Goal: Task Accomplishment & Management: Use online tool/utility

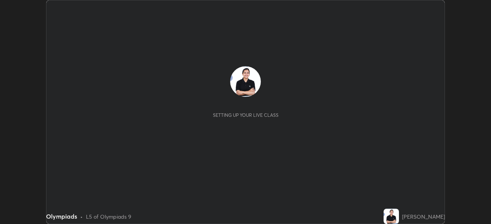
scroll to position [224, 490]
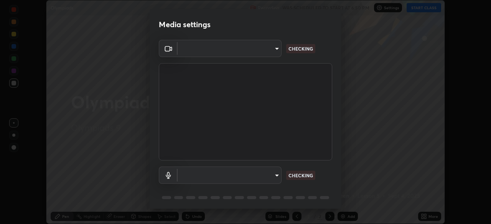
type input "39f420a8f8d33af7ad545f4bd8c914354ee6fe31ce268cb5502dc7cf40be593a"
click at [211, 171] on body "Erase all Olympiads Recording WAS SCHEDULED TO START AT 6:50 PM Settings START …" at bounding box center [245, 112] width 491 height 224
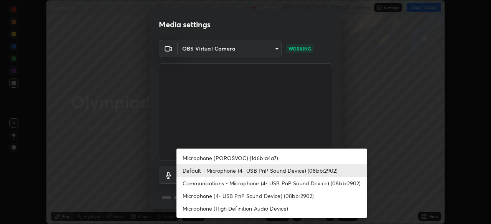
click at [220, 155] on li "Microphone (POROSVOC) (1d6b:a4a7)" at bounding box center [271, 158] width 190 height 13
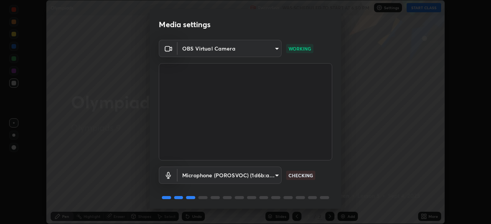
click at [222, 176] on body "Erase all Olympiads Recording WAS SCHEDULED TO START AT 6:50 PM Settings START …" at bounding box center [245, 112] width 491 height 224
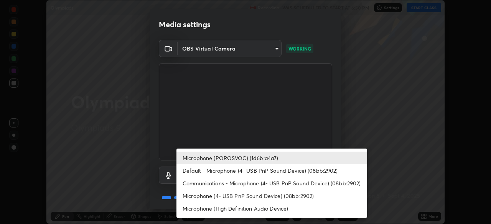
click at [213, 171] on li "Default - Microphone (4- USB PnP Sound Device) (08bb:2902)" at bounding box center [271, 170] width 190 height 13
type input "default"
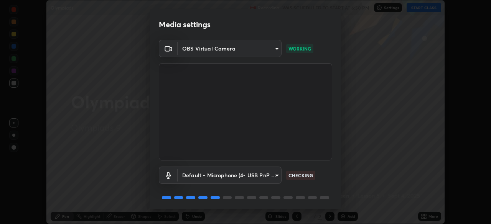
scroll to position [27, 0]
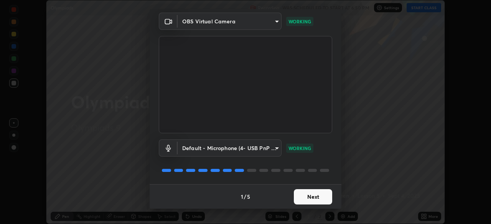
click at [311, 198] on button "Next" at bounding box center [313, 196] width 38 height 15
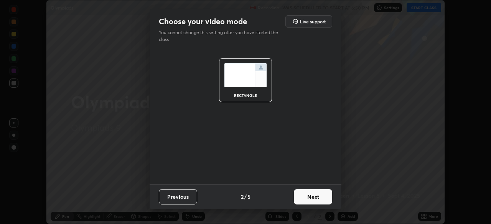
scroll to position [0, 0]
click at [314, 194] on button "Next" at bounding box center [313, 196] width 38 height 15
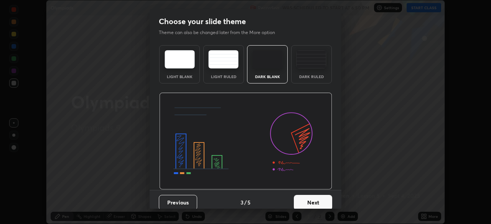
click at [314, 199] on button "Next" at bounding box center [313, 202] width 38 height 15
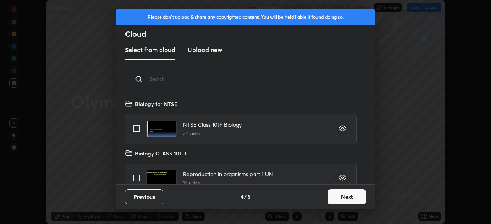
scroll to position [85, 246]
click at [341, 197] on button "Next" at bounding box center [346, 196] width 38 height 15
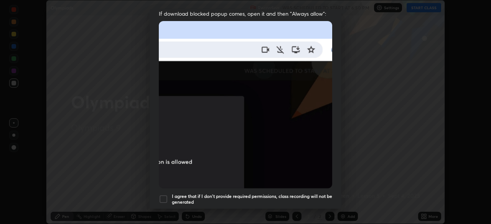
scroll to position [184, 0]
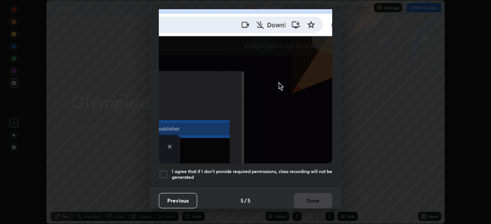
click at [186, 174] on h5 "I agree that if I don't provide required permissions, class recording will not …" at bounding box center [252, 175] width 160 height 12
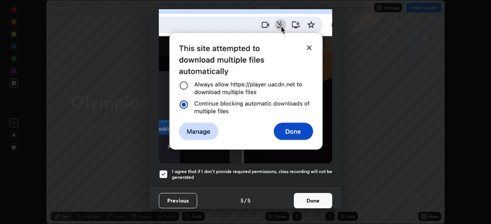
click at [305, 197] on button "Done" at bounding box center [313, 200] width 38 height 15
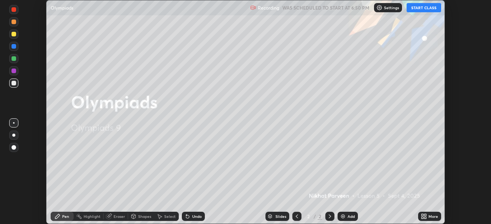
click at [421, 10] on button "START CLASS" at bounding box center [423, 7] width 34 height 9
click at [428, 216] on div "More" at bounding box center [433, 217] width 10 height 4
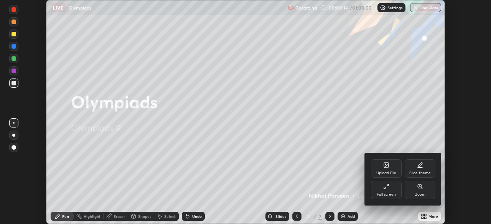
click at [386, 171] on div "Upload File" at bounding box center [386, 168] width 31 height 18
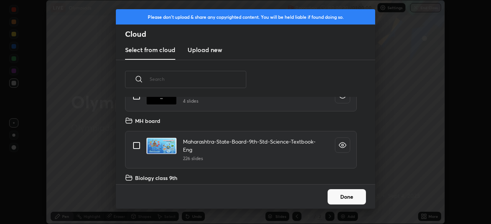
scroll to position [367, 0]
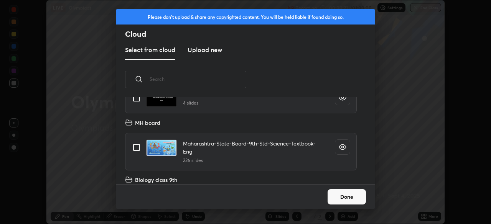
click at [137, 146] on input "grid" at bounding box center [136, 147] width 16 height 16
checkbox input "true"
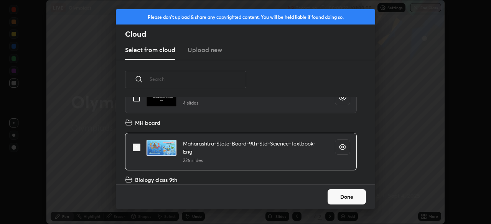
click at [333, 197] on button "Done" at bounding box center [346, 196] width 38 height 15
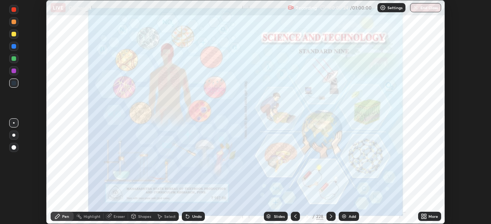
click at [278, 217] on div "Slides" at bounding box center [279, 217] width 11 height 4
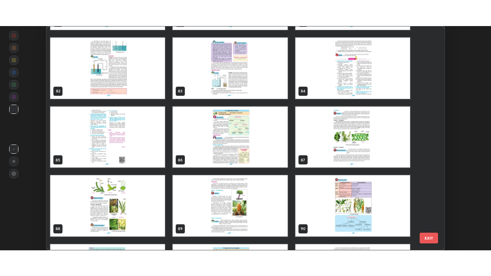
scroll to position [1862, 0]
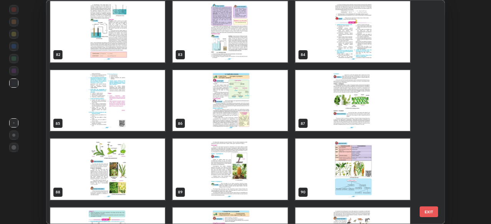
click at [265, 189] on img "grid" at bounding box center [229, 169] width 115 height 61
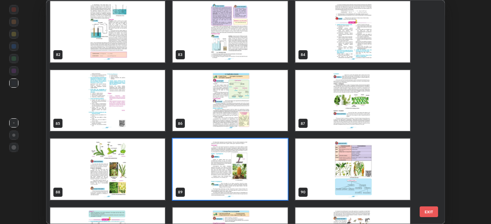
click at [268, 186] on img "grid" at bounding box center [229, 169] width 115 height 61
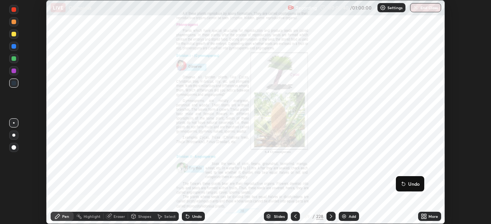
click at [425, 216] on icon at bounding box center [425, 215] width 2 height 2
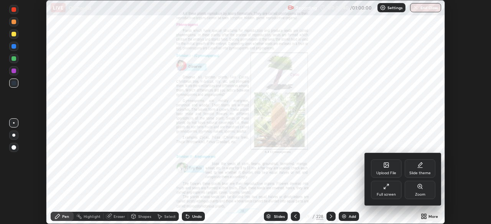
click at [390, 191] on div "Full screen" at bounding box center [386, 190] width 31 height 18
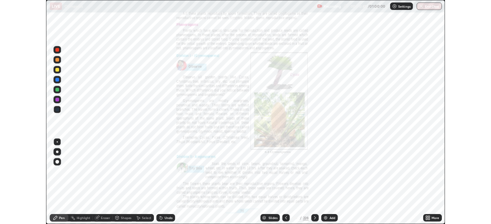
scroll to position [276, 491]
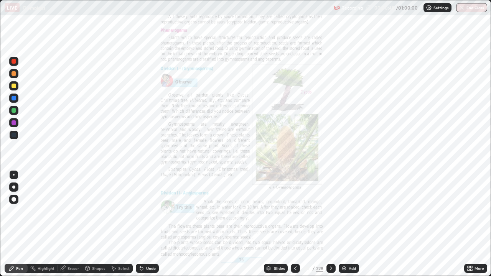
click at [330, 224] on icon at bounding box center [331, 268] width 6 height 6
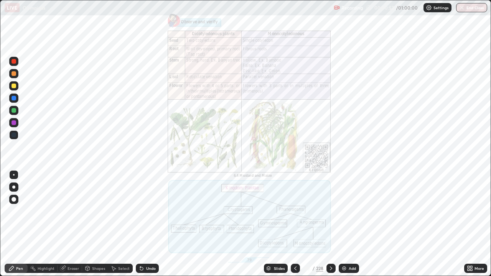
click at [470, 224] on icon at bounding box center [471, 270] width 2 height 2
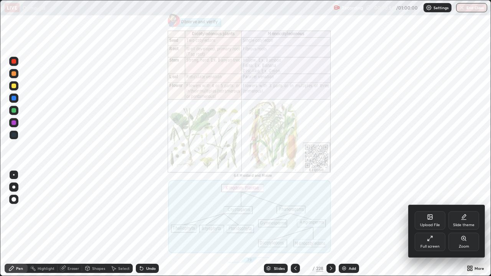
click at [461, 224] on div "Zoom" at bounding box center [463, 246] width 10 height 4
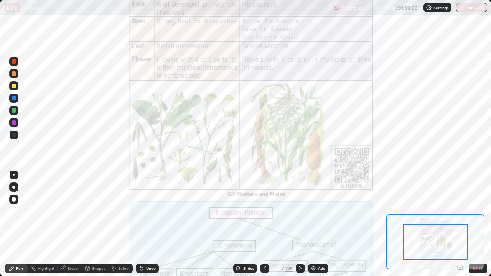
click at [459, 224] on icon at bounding box center [460, 267] width 2 height 0
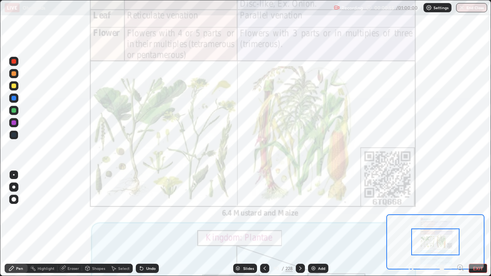
click at [459, 224] on icon at bounding box center [460, 267] width 2 height 0
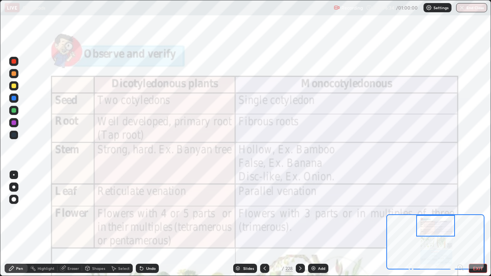
click at [14, 175] on div at bounding box center [14, 175] width 2 height 2
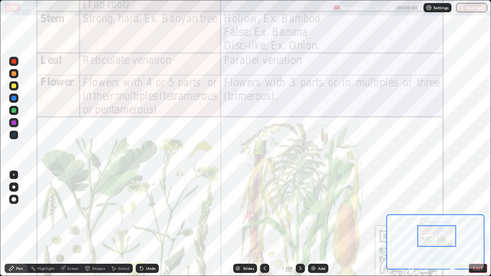
click at [425, 224] on div at bounding box center [436, 235] width 39 height 21
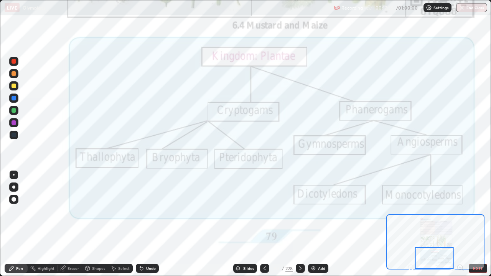
click at [474, 224] on button "EXIT" at bounding box center [477, 268] width 18 height 9
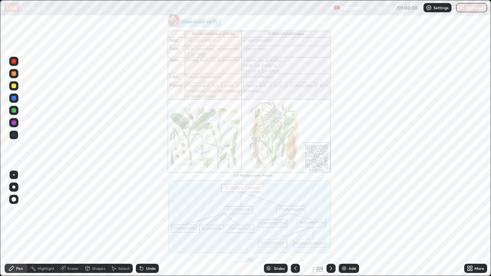
click at [330, 224] on icon at bounding box center [331, 268] width 6 height 6
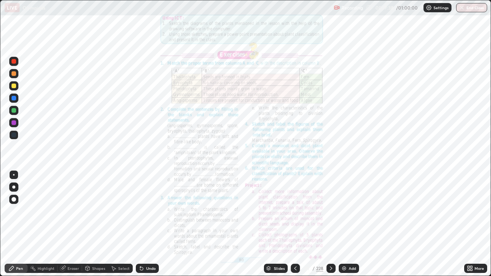
click at [330, 224] on div at bounding box center [330, 268] width 9 height 15
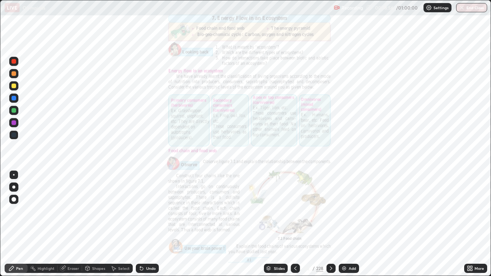
click at [331, 224] on icon at bounding box center [331, 268] width 6 height 6
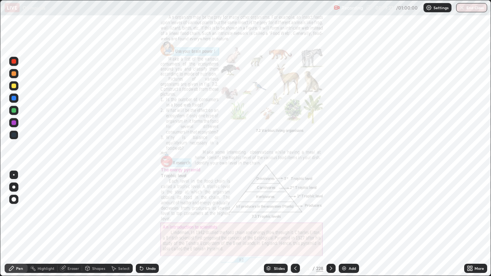
click at [471, 224] on icon at bounding box center [471, 270] width 2 height 2
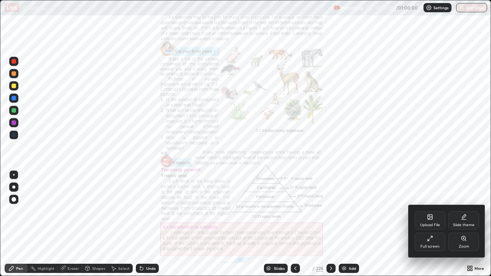
click at [463, 224] on icon at bounding box center [463, 238] width 6 height 6
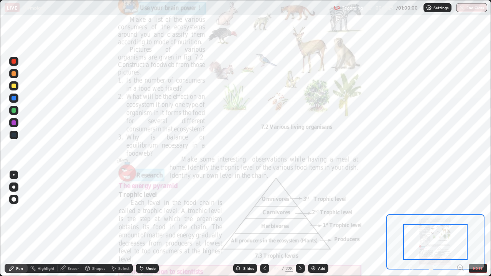
click at [459, 224] on icon at bounding box center [460, 267] width 2 height 0
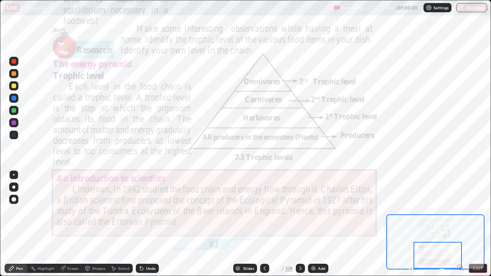
click at [299, 224] on icon at bounding box center [300, 268] width 6 height 6
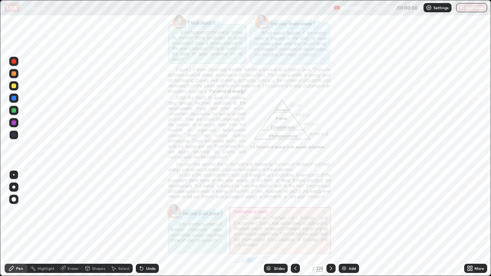
click at [471, 224] on icon at bounding box center [471, 270] width 2 height 2
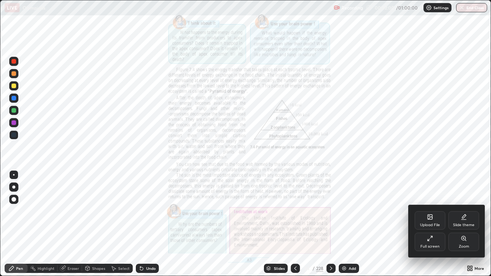
click at [459, 224] on div "Zoom" at bounding box center [463, 246] width 10 height 4
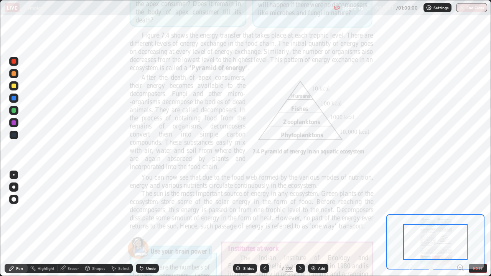
click at [459, 224] on icon at bounding box center [460, 267] width 2 height 0
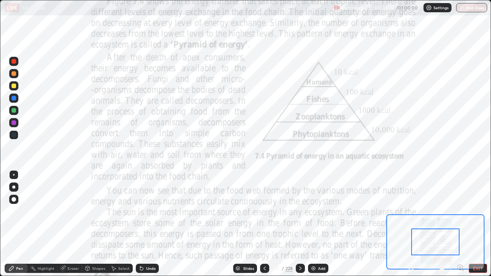
click at [462, 224] on icon at bounding box center [462, 270] width 2 height 2
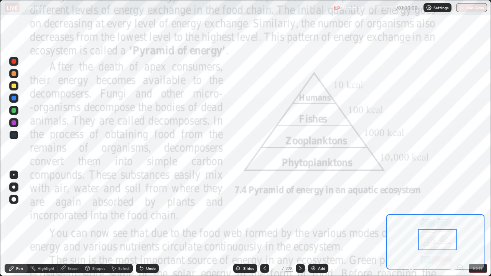
click at [314, 224] on img at bounding box center [313, 268] width 6 height 6
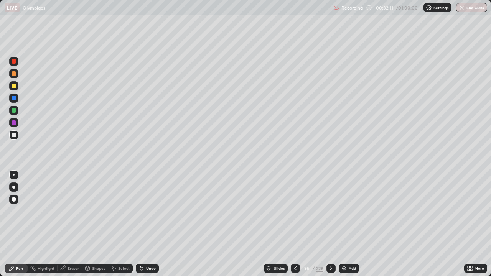
click at [294, 224] on icon at bounding box center [295, 268] width 6 height 6
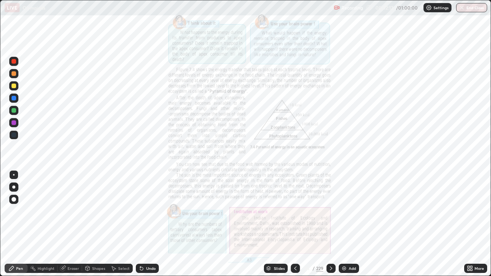
click at [294, 224] on icon at bounding box center [295, 268] width 2 height 4
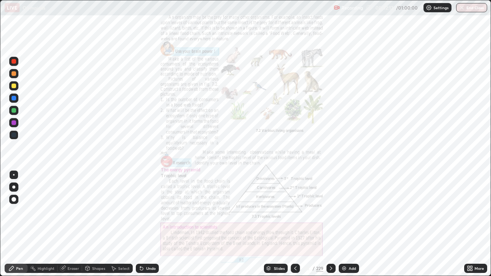
click at [293, 224] on icon at bounding box center [295, 268] width 6 height 6
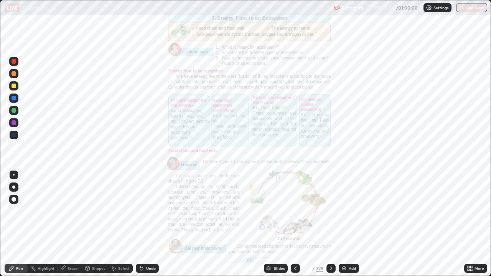
click at [343, 224] on img at bounding box center [344, 268] width 6 height 6
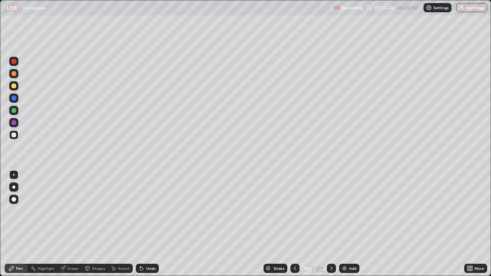
click at [16, 89] on div at bounding box center [13, 85] width 9 height 9
click at [14, 187] on div at bounding box center [13, 186] width 3 height 3
click at [150, 224] on div "Undo" at bounding box center [151, 268] width 10 height 4
click at [15, 110] on div at bounding box center [13, 110] width 5 height 5
click at [335, 224] on div at bounding box center [330, 268] width 9 height 9
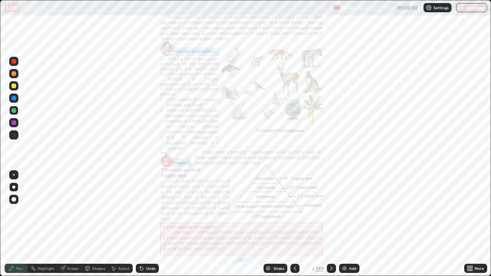
click at [328, 224] on icon at bounding box center [331, 268] width 6 height 6
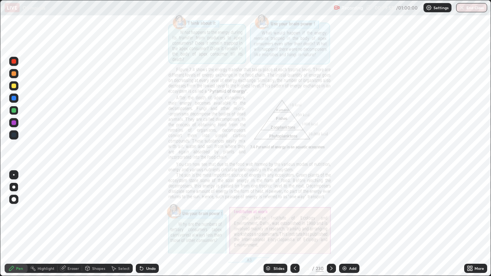
click at [468, 224] on icon at bounding box center [468, 267] width 2 height 2
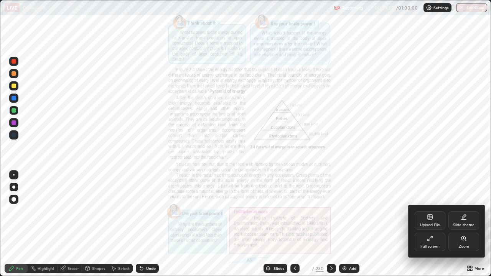
click at [460, 224] on div "Zoom" at bounding box center [463, 242] width 31 height 18
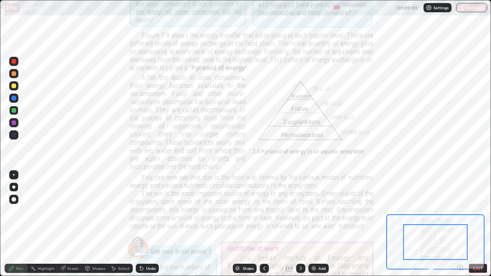
click at [459, 224] on icon at bounding box center [460, 268] width 8 height 8
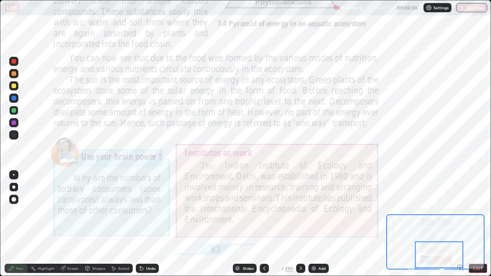
click at [149, 224] on div "Undo" at bounding box center [151, 268] width 10 height 4
click at [301, 224] on icon at bounding box center [300, 268] width 6 height 6
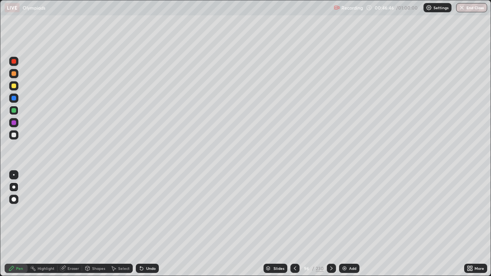
click at [294, 224] on icon at bounding box center [295, 268] width 6 height 6
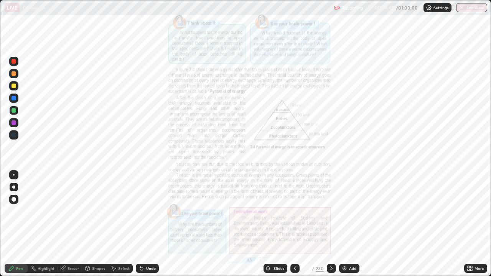
click at [471, 224] on icon at bounding box center [471, 267] width 2 height 2
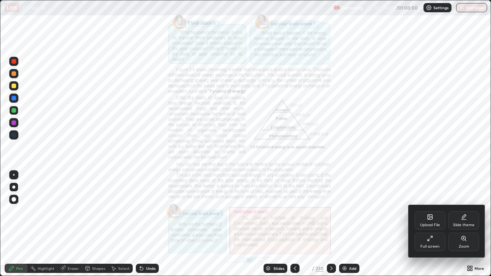
click at [464, 224] on div "Zoom" at bounding box center [463, 246] width 10 height 4
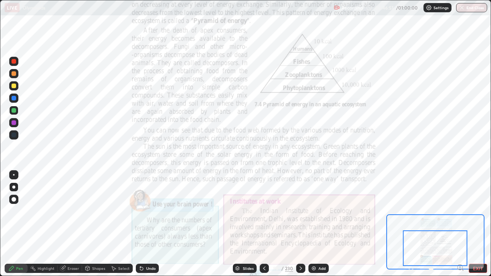
click at [463, 224] on icon at bounding box center [462, 270] width 2 height 2
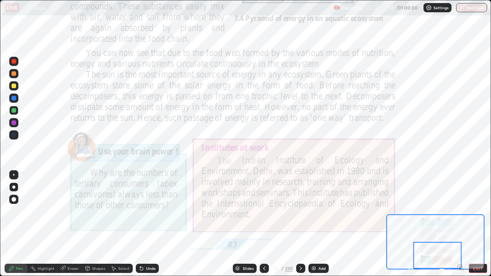
click at [299, 224] on icon at bounding box center [300, 268] width 6 height 6
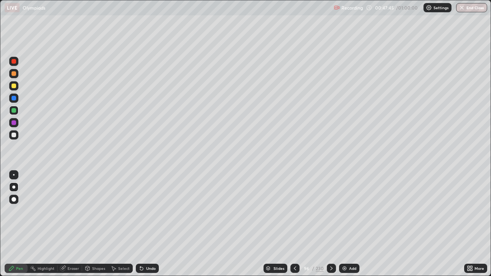
click at [328, 224] on icon at bounding box center [331, 268] width 6 height 6
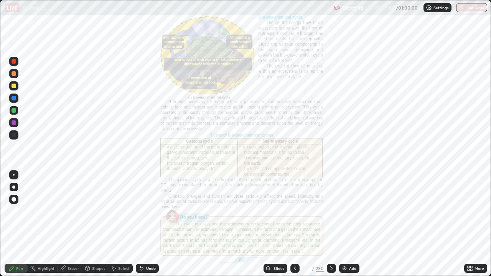
click at [475, 224] on div "More" at bounding box center [479, 268] width 10 height 4
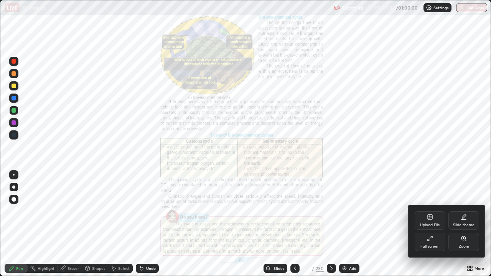
click at [461, 224] on div "Zoom" at bounding box center [463, 246] width 10 height 4
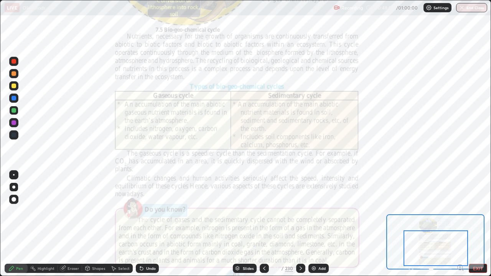
click at [300, 224] on icon at bounding box center [300, 268] width 6 height 6
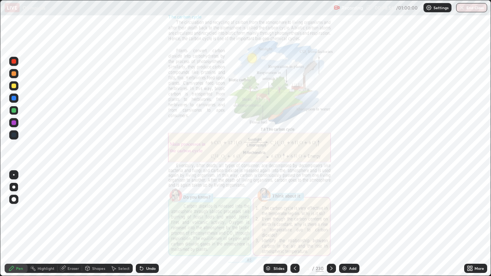
click at [334, 224] on div at bounding box center [330, 268] width 9 height 9
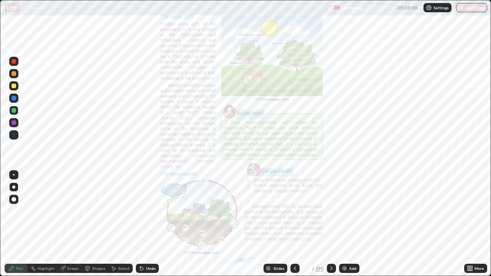
click at [330, 224] on icon at bounding box center [331, 268] width 6 height 6
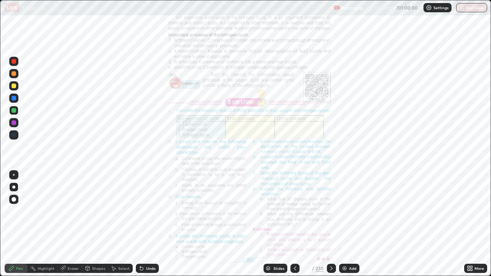
click at [468, 224] on icon at bounding box center [468, 267] width 2 height 2
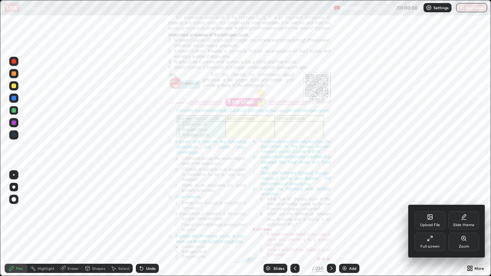
click at [459, 224] on div "Zoom" at bounding box center [463, 242] width 31 height 18
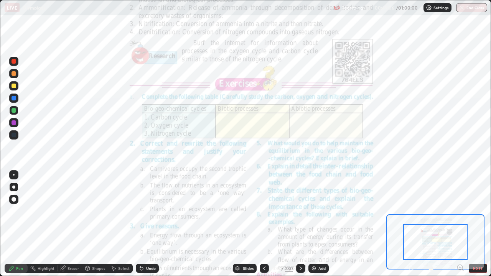
click at [459, 224] on icon at bounding box center [459, 267] width 0 height 2
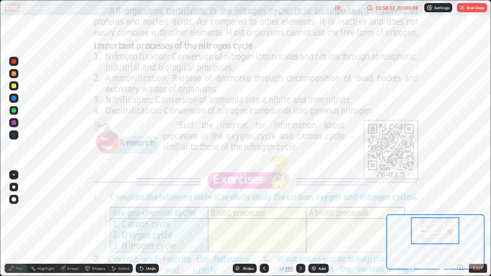
click at [478, 224] on button "EXIT" at bounding box center [477, 268] width 18 height 9
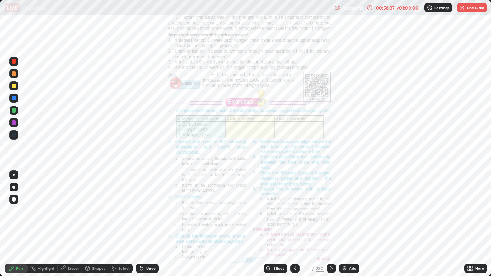
click at [472, 224] on icon at bounding box center [469, 268] width 6 height 6
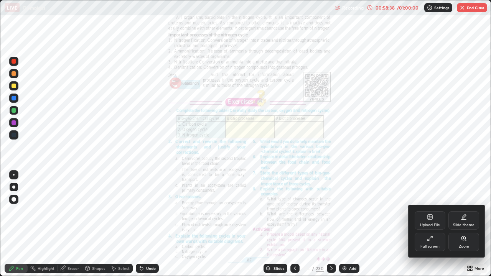
click at [432, 224] on div "Full screen" at bounding box center [429, 242] width 31 height 18
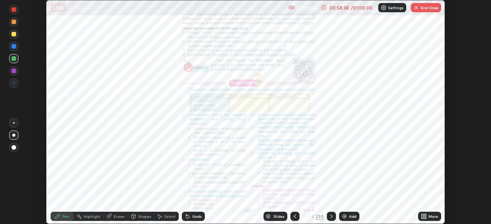
scroll to position [38097, 37831]
click at [420, 10] on button "End Class" at bounding box center [425, 7] width 30 height 9
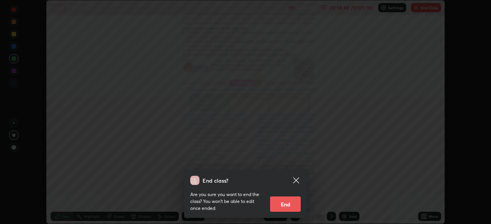
click at [286, 203] on button "End" at bounding box center [285, 204] width 31 height 15
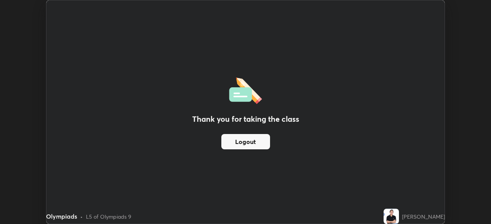
click at [253, 138] on button "Logout" at bounding box center [245, 141] width 49 height 15
